Goal: Use online tool/utility: Utilize a website feature to perform a specific function

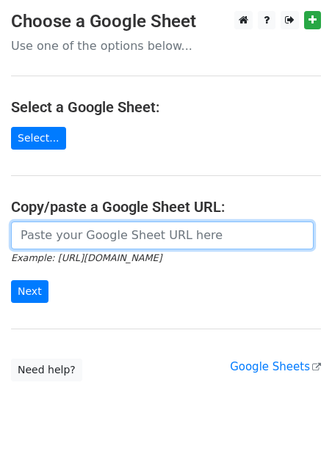
click at [117, 235] on input "url" at bounding box center [162, 236] width 302 height 28
paste input "https://docs.google.com/spreadsheets/d/1aNFoRG0br8asPXFDs_qaT67b3Ka5yRx0cxulGGU…"
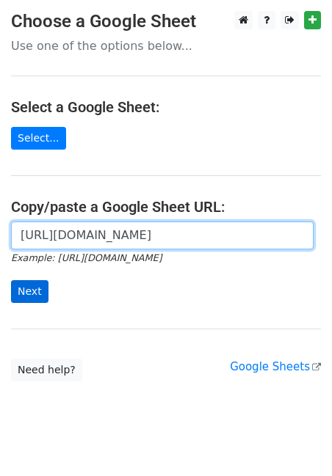
type input "https://docs.google.com/spreadsheets/d/1aNFoRG0br8asPXFDs_qaT67b3Ka5yRx0cxulGGU…"
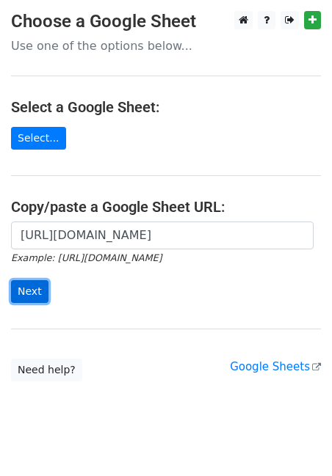
click at [35, 286] on input "Next" at bounding box center [29, 291] width 37 height 23
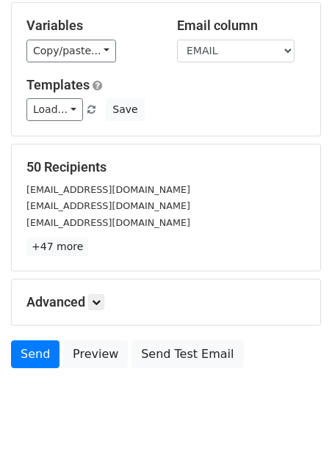
scroll to position [137, 0]
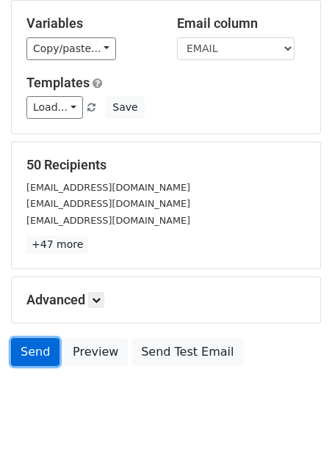
click at [32, 351] on link "Send" at bounding box center [35, 352] width 48 height 28
